Goal: Information Seeking & Learning: Learn about a topic

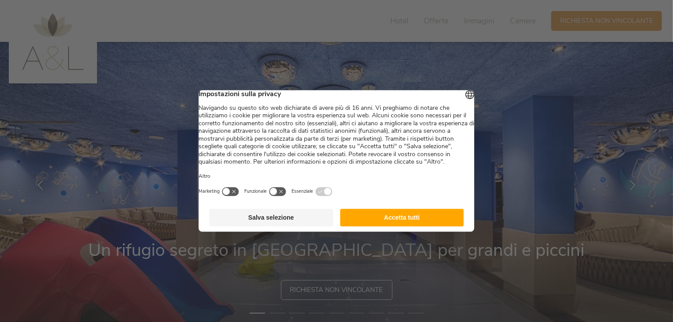
click at [389, 223] on button "Accetta tutti" at bounding box center [402, 218] width 124 height 18
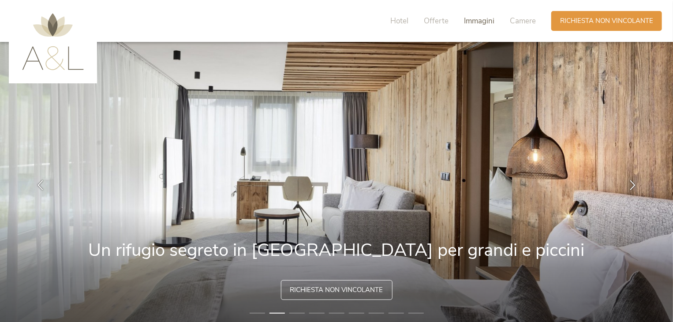
click at [481, 19] on span "Immagini" at bounding box center [479, 21] width 30 height 10
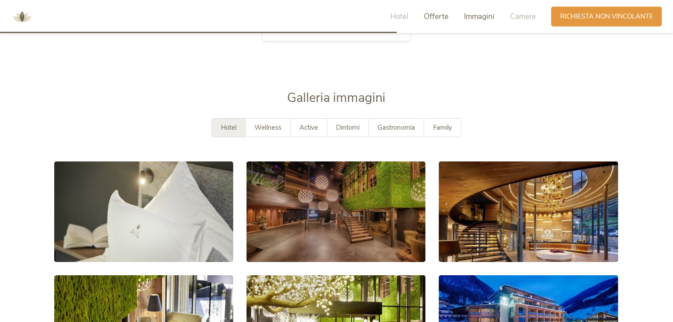
scroll to position [1539, 0]
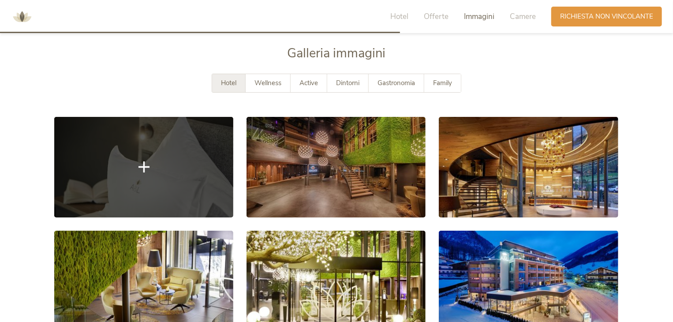
click at [200, 141] on link at bounding box center [143, 167] width 179 height 101
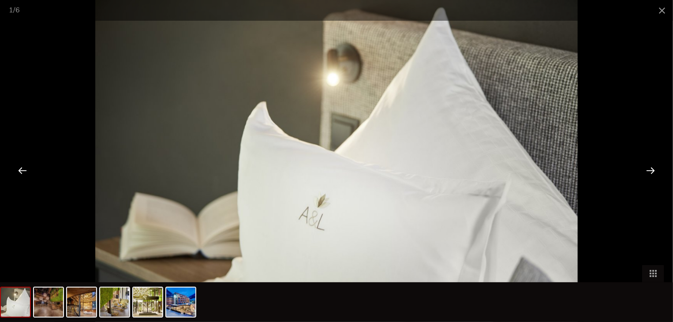
click at [652, 173] on div at bounding box center [650, 170] width 27 height 27
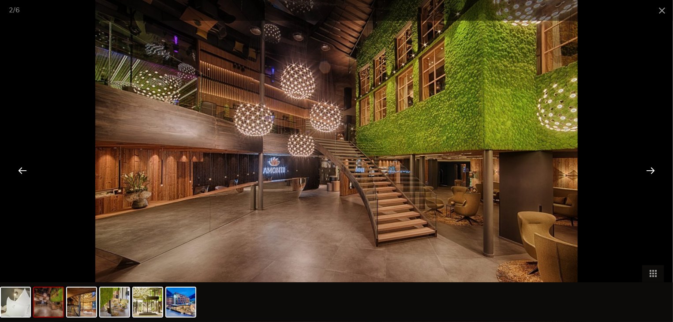
click at [652, 173] on div at bounding box center [650, 170] width 27 height 27
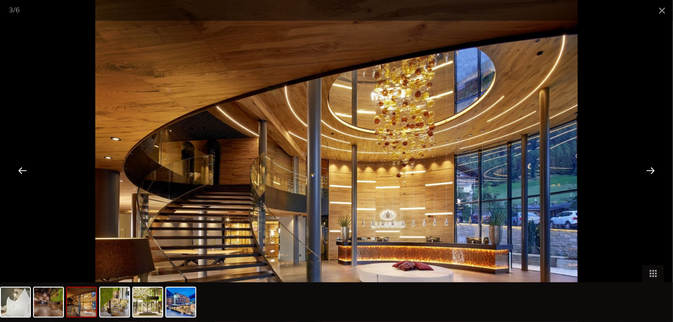
click at [652, 173] on div at bounding box center [650, 170] width 27 height 27
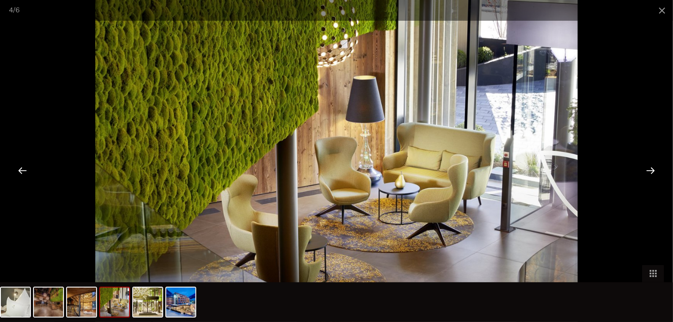
click at [652, 173] on div at bounding box center [650, 170] width 27 height 27
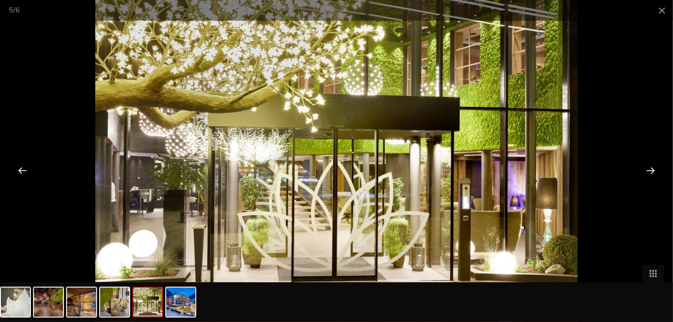
click at [652, 173] on div at bounding box center [650, 170] width 27 height 27
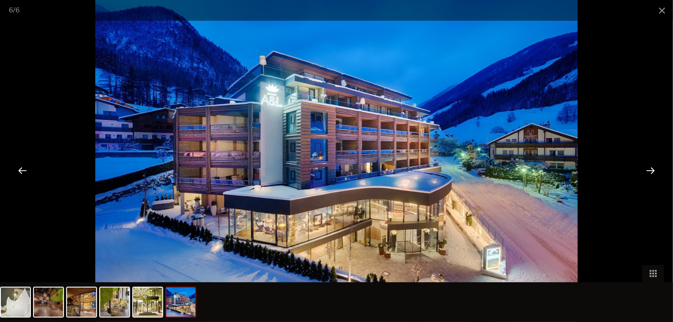
click at [652, 173] on div at bounding box center [650, 170] width 27 height 27
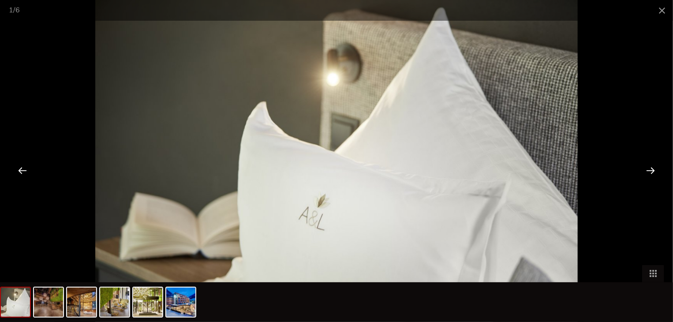
click at [652, 173] on div at bounding box center [650, 170] width 27 height 27
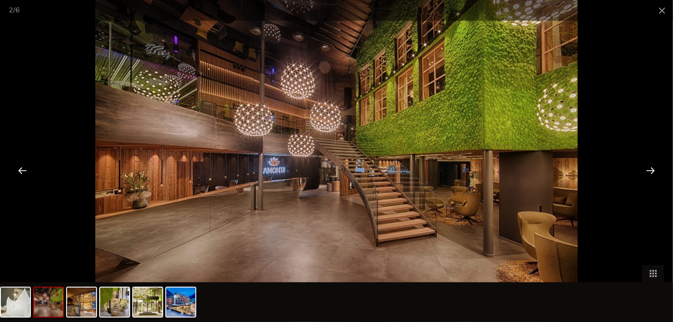
click at [652, 173] on div at bounding box center [650, 170] width 27 height 27
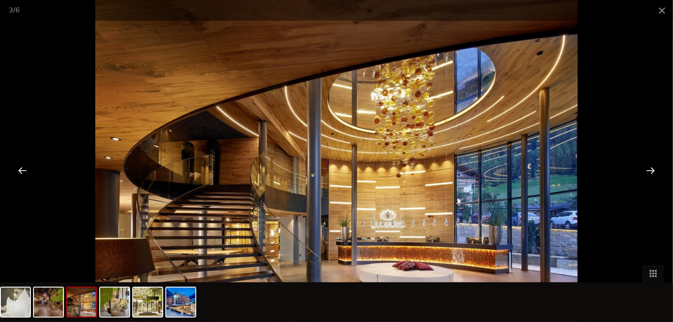
click at [652, 173] on div at bounding box center [650, 170] width 27 height 27
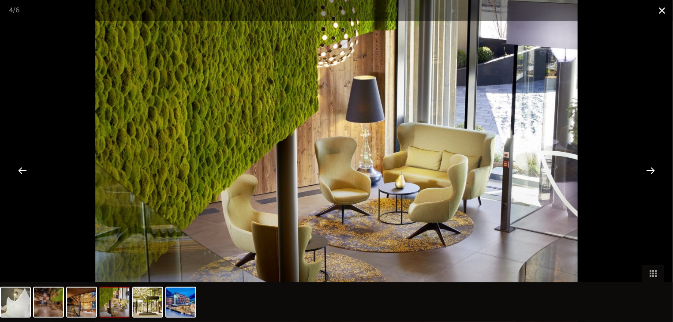
click at [660, 11] on span at bounding box center [662, 10] width 22 height 21
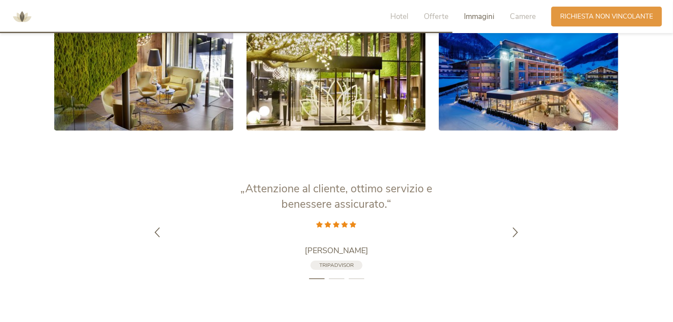
scroll to position [1746, 0]
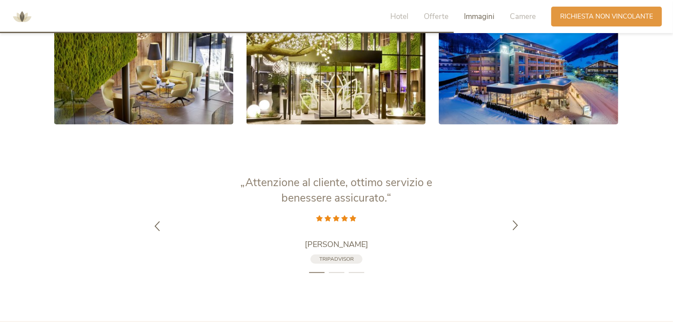
click at [520, 226] on icon at bounding box center [516, 225] width 10 height 10
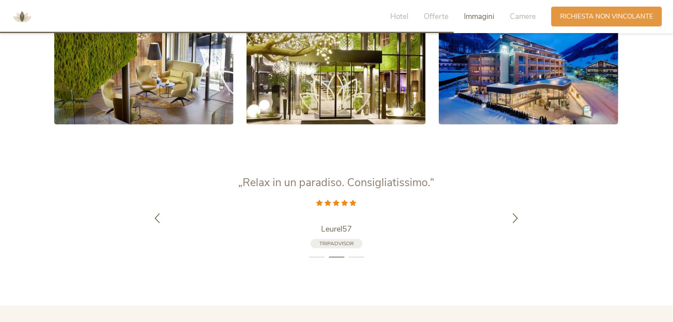
drag, startPoint x: 671, startPoint y: 207, endPoint x: 677, endPoint y: 188, distance: 20.5
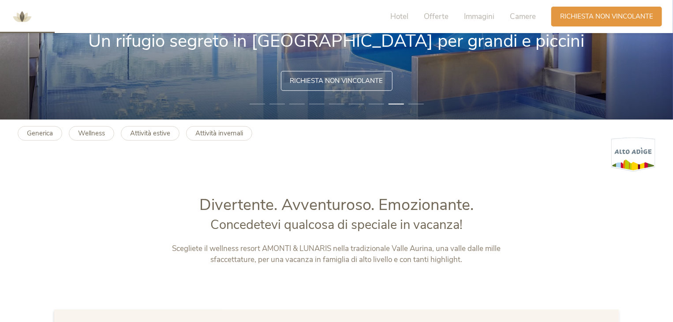
scroll to position [191, 0]
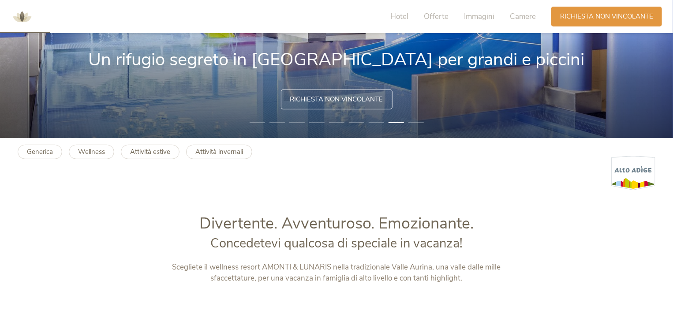
click at [667, 30] on div "Hotel Offerte [PERSON_NAME] Camere Richiesta Richiesta non vincolante" at bounding box center [336, 16] width 673 height 33
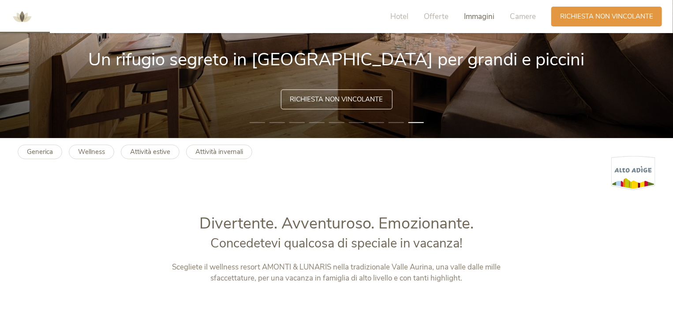
click at [467, 13] on span "Immagini" at bounding box center [479, 16] width 30 height 10
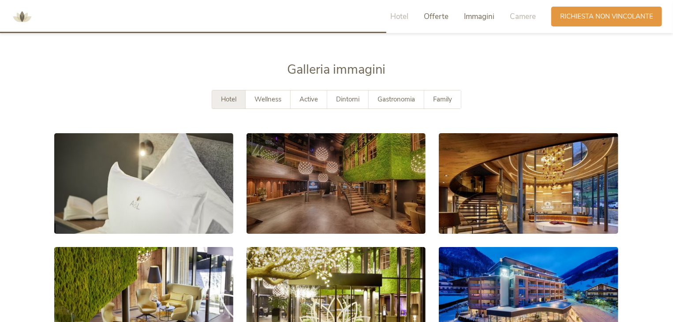
scroll to position [1539, 0]
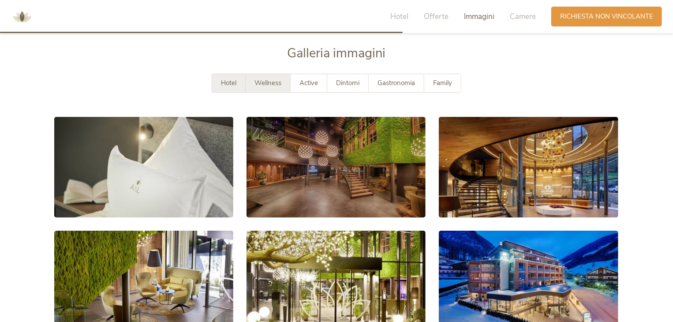
click at [270, 82] on span "Wellness" at bounding box center [268, 83] width 27 height 9
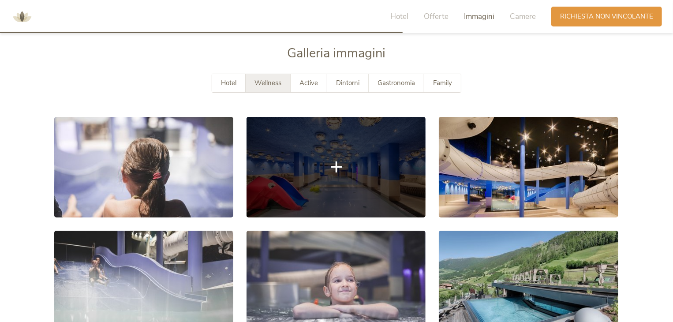
click at [356, 158] on link at bounding box center [336, 167] width 179 height 101
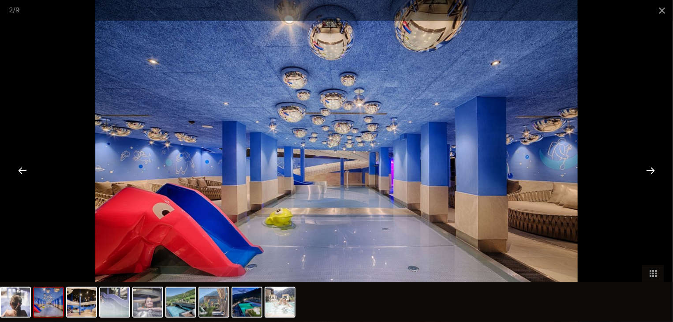
click at [652, 165] on div at bounding box center [650, 170] width 27 height 27
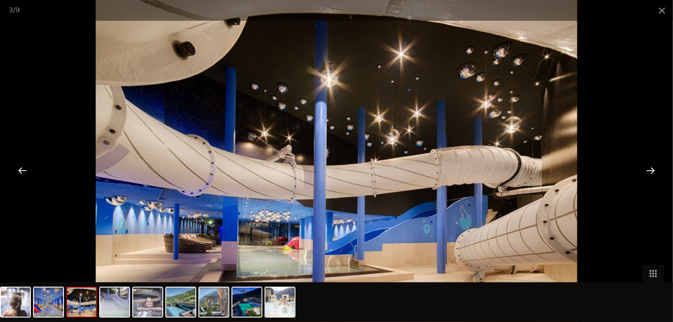
click at [652, 165] on div at bounding box center [650, 170] width 27 height 27
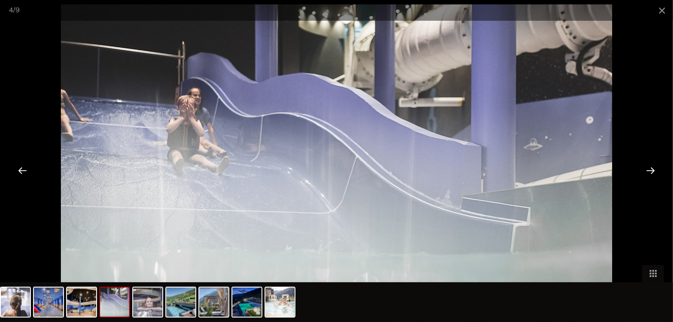
click at [652, 165] on div at bounding box center [650, 170] width 27 height 27
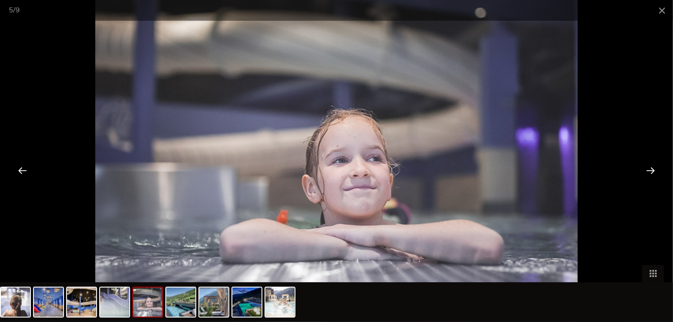
click at [652, 165] on div at bounding box center [650, 170] width 27 height 27
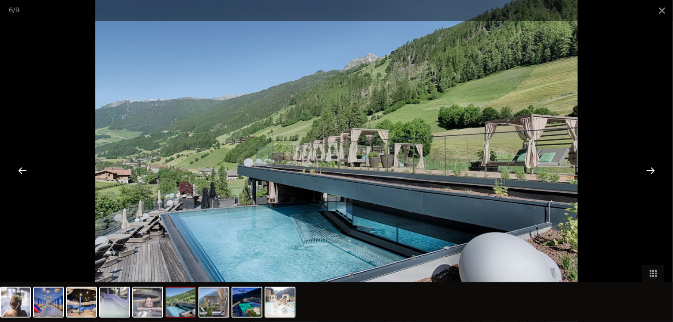
click at [652, 165] on div at bounding box center [650, 170] width 27 height 27
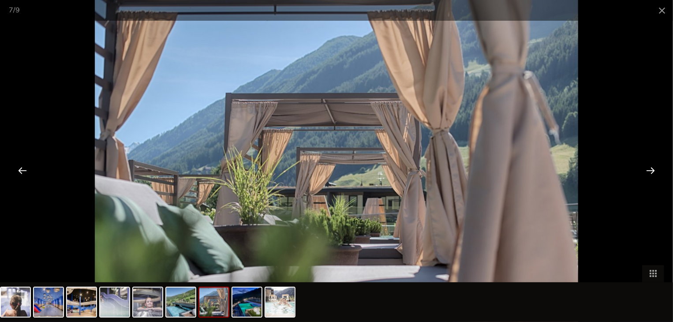
click at [652, 165] on div at bounding box center [650, 170] width 27 height 27
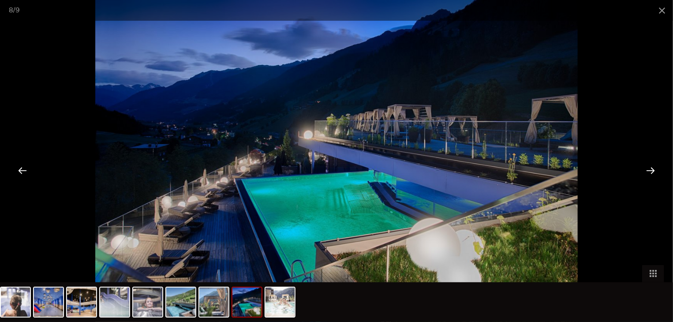
click at [652, 165] on div at bounding box center [650, 170] width 27 height 27
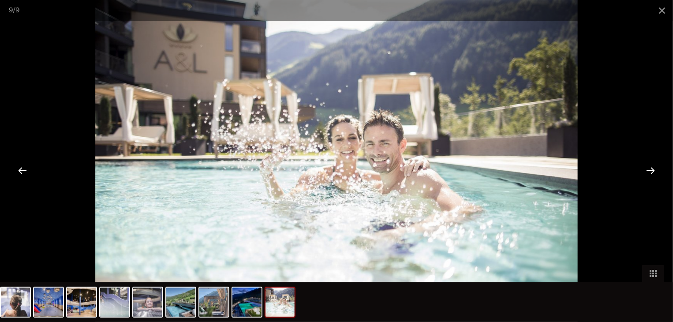
click at [652, 165] on div at bounding box center [650, 170] width 27 height 27
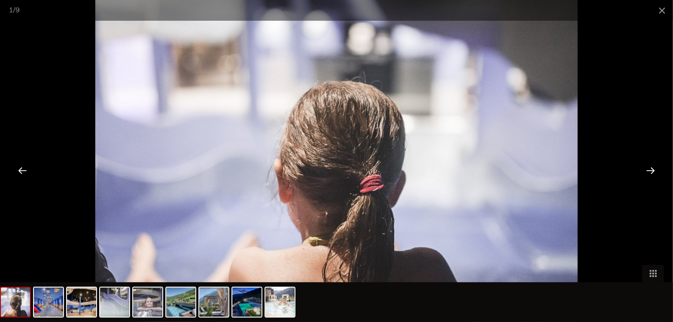
click at [652, 165] on div at bounding box center [650, 170] width 27 height 27
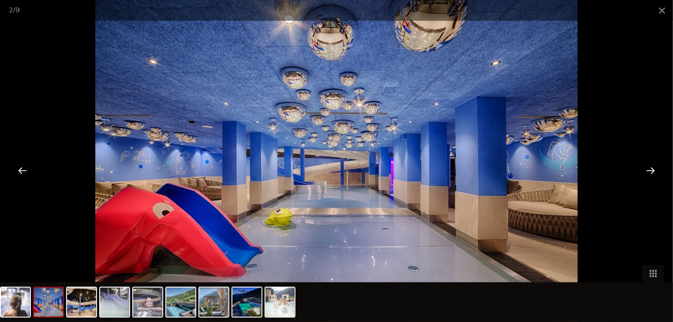
click at [652, 165] on div at bounding box center [650, 170] width 27 height 27
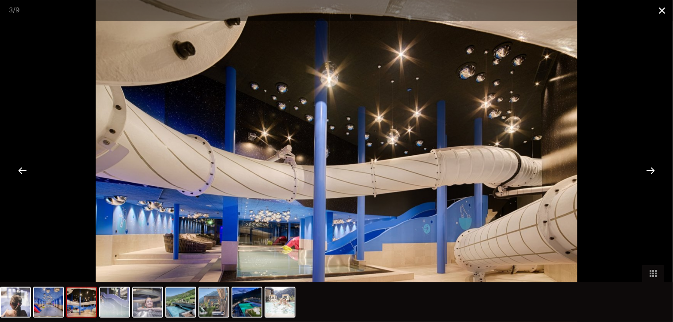
click at [659, 7] on span at bounding box center [662, 10] width 22 height 21
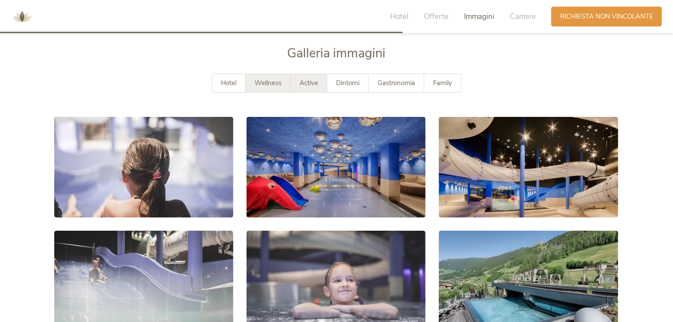
click at [320, 87] on div "Active" at bounding box center [309, 83] width 37 height 18
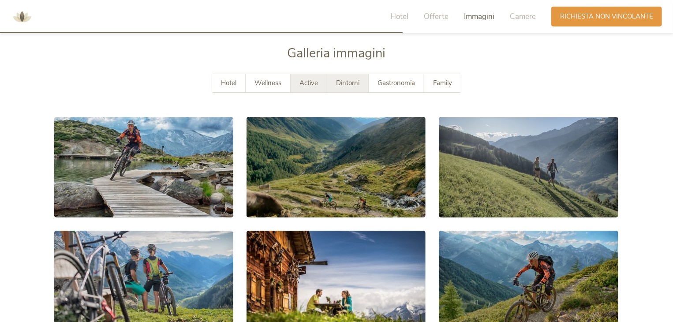
click at [342, 86] on span "Dintorni" at bounding box center [347, 83] width 23 height 9
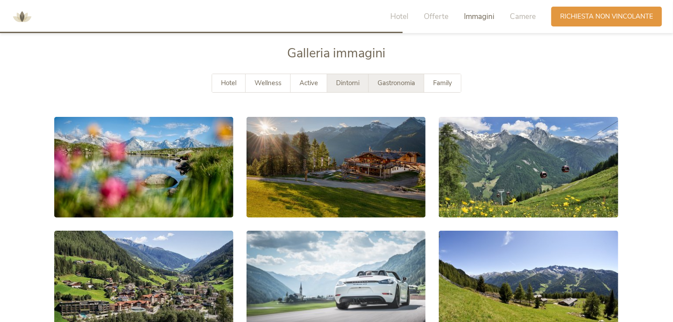
click at [391, 82] on span "Gastronomia" at bounding box center [396, 83] width 37 height 9
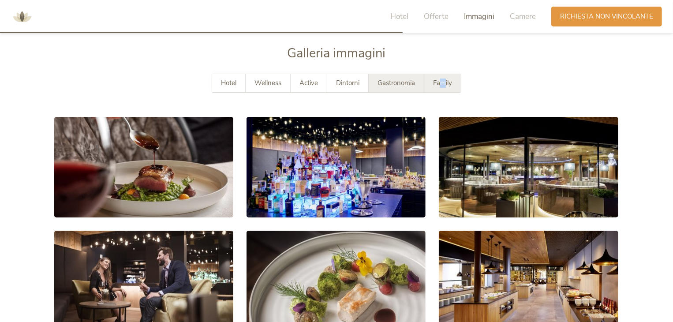
click at [445, 86] on span "Family" at bounding box center [442, 83] width 19 height 9
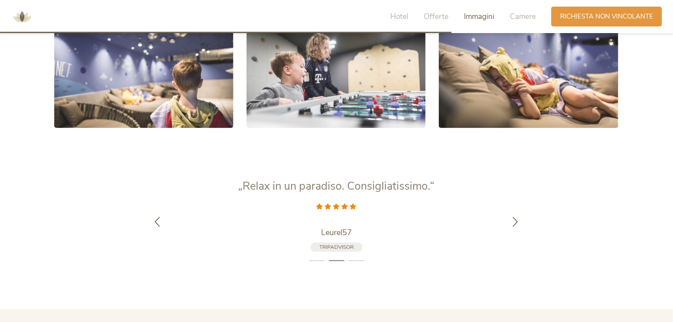
scroll to position [1746, 0]
